Goal: Task Accomplishment & Management: Manage account settings

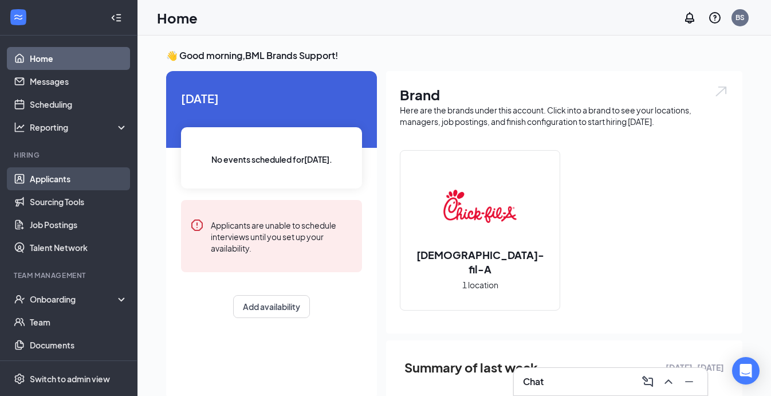
click at [51, 178] on link "Applicants" at bounding box center [79, 178] width 98 height 23
